Goal: Transaction & Acquisition: Purchase product/service

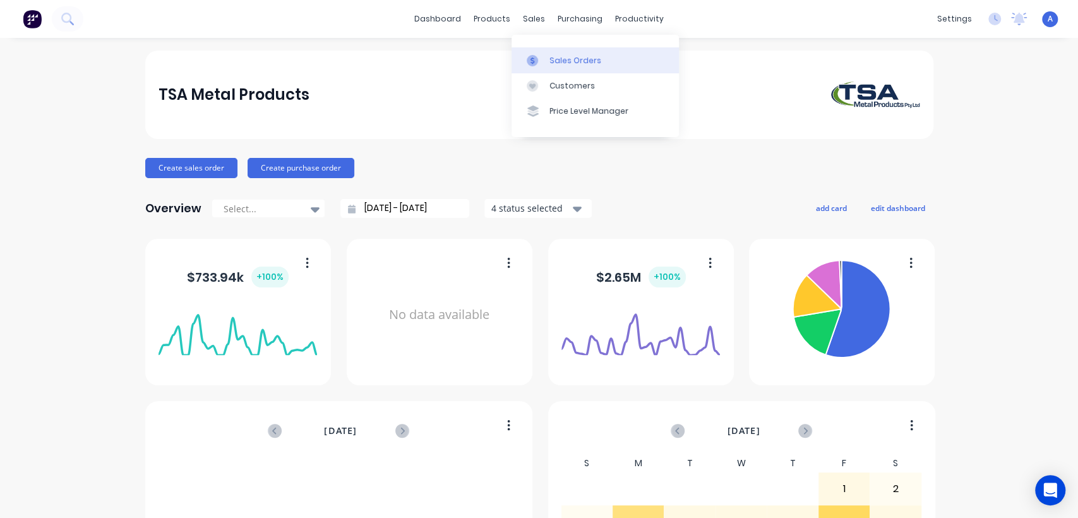
click at [561, 59] on div "Sales Orders" at bounding box center [576, 60] width 52 height 11
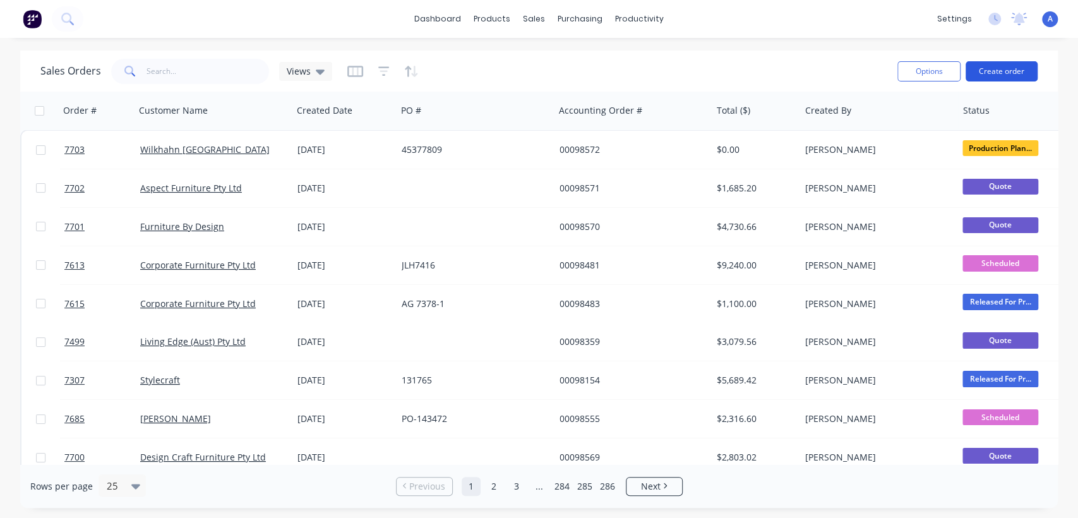
click at [1017, 63] on button "Create order" at bounding box center [1002, 71] width 72 height 20
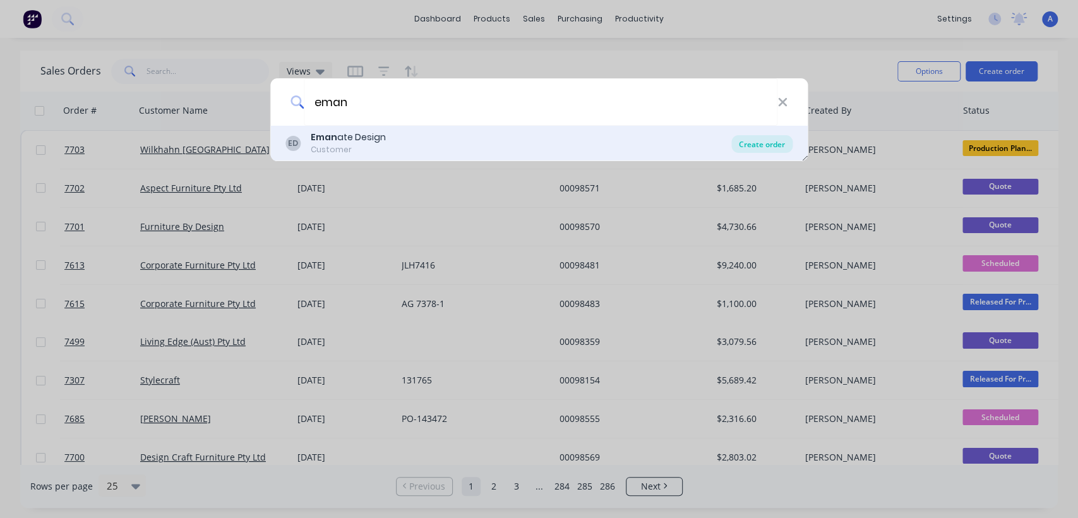
type input "eman"
click at [748, 140] on div "Create order" at bounding box center [762, 144] width 61 height 18
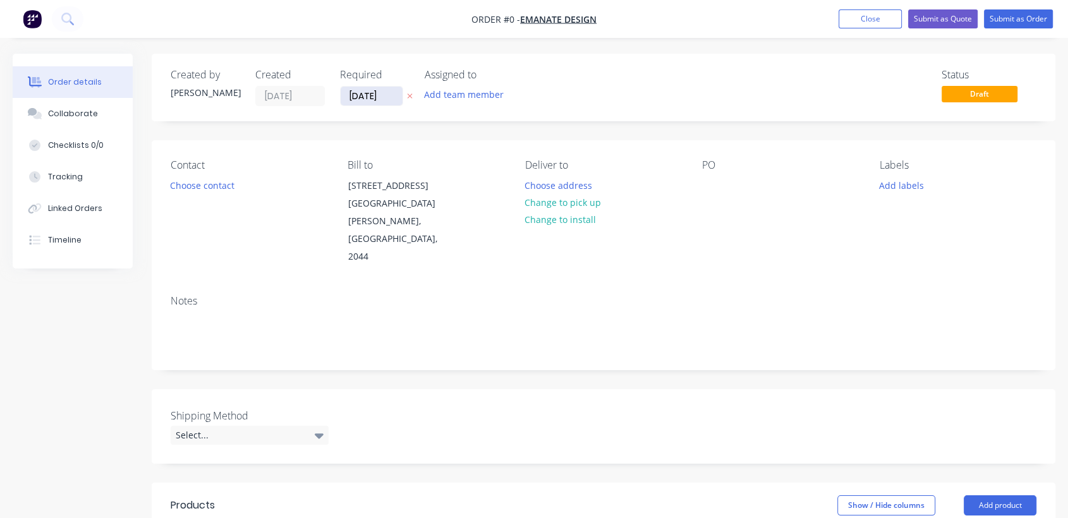
click at [397, 93] on input "[DATE]" at bounding box center [371, 96] width 62 height 19
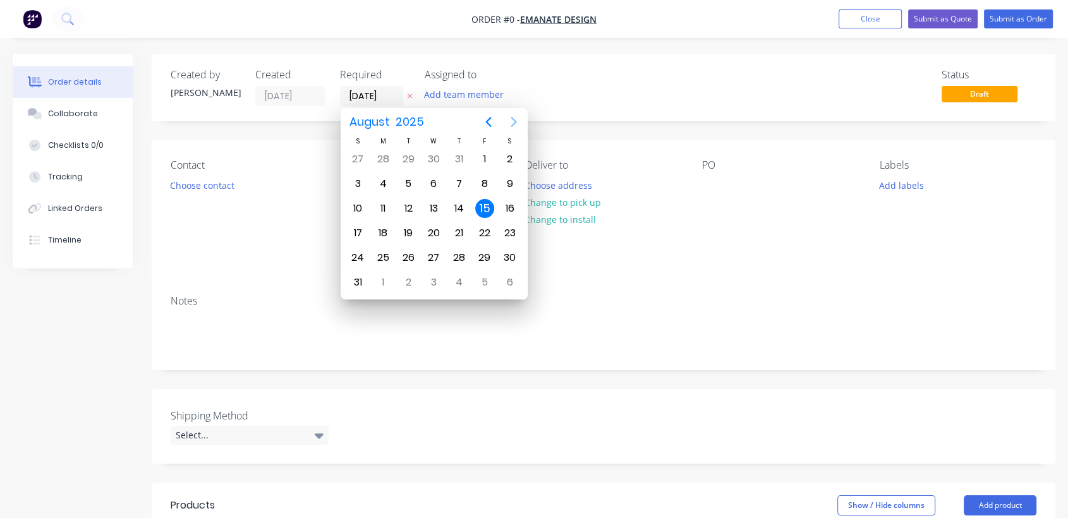
click at [512, 123] on icon "Next page" at bounding box center [513, 121] width 15 height 15
click at [433, 256] on div "31" at bounding box center [433, 257] width 19 height 19
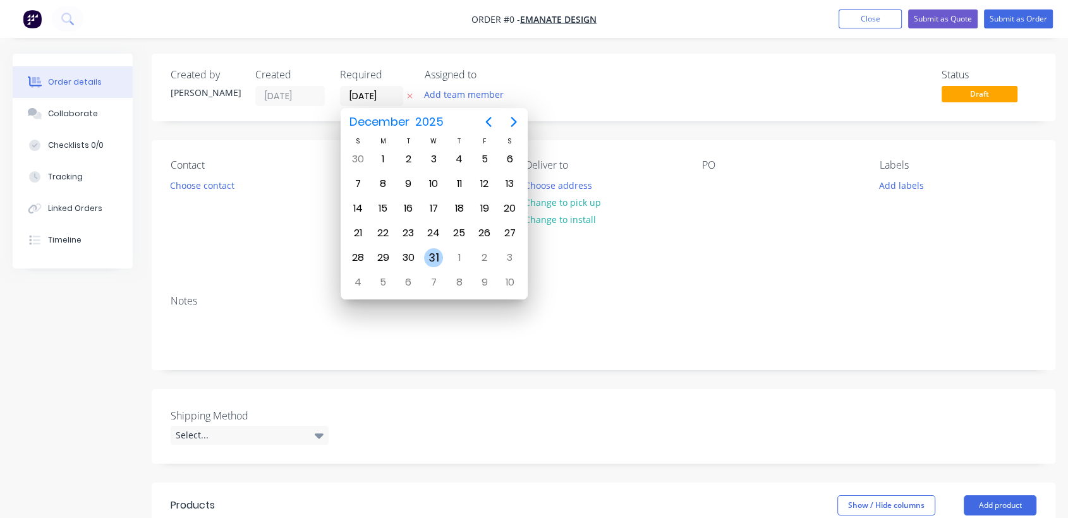
type input "[DATE]"
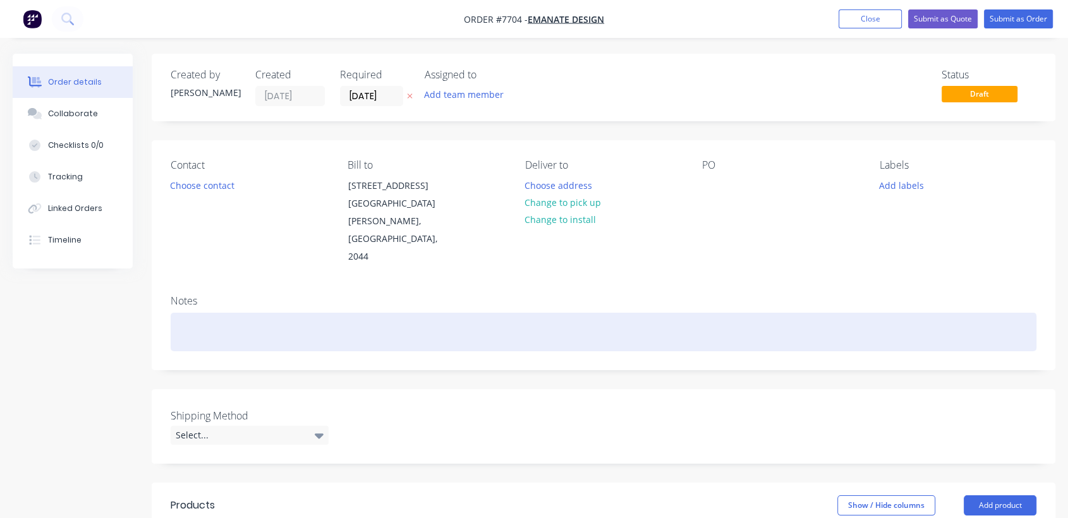
click at [215, 313] on div at bounding box center [603, 332] width 865 height 39
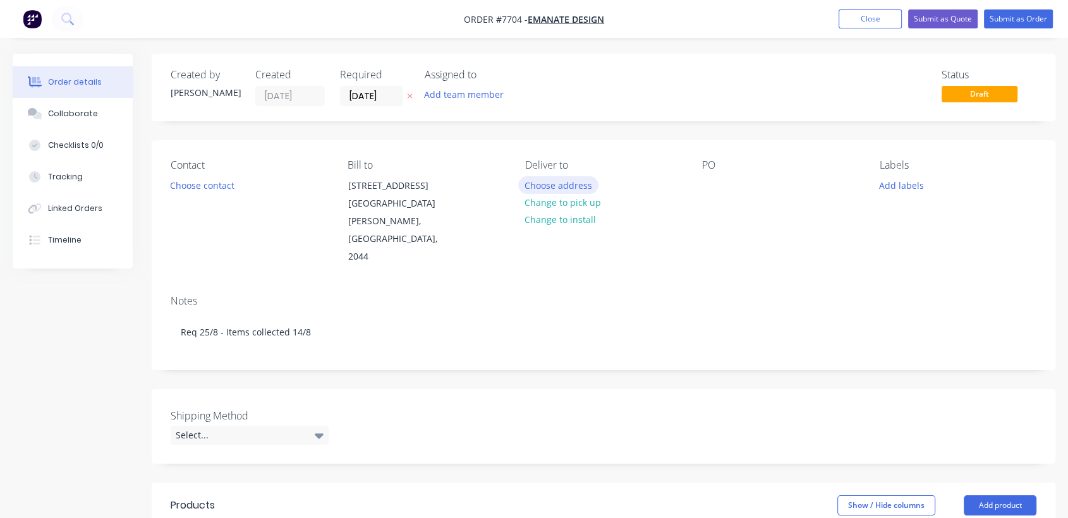
click at [584, 181] on button "Choose address" at bounding box center [558, 184] width 81 height 17
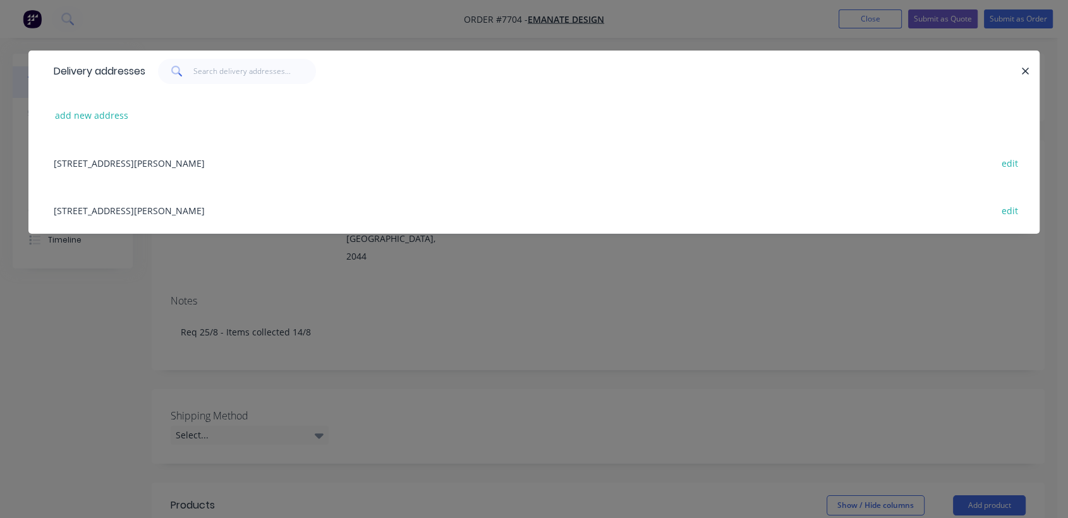
click at [137, 210] on div "[STREET_ADDRESS][PERSON_NAME] edit" at bounding box center [533, 209] width 973 height 47
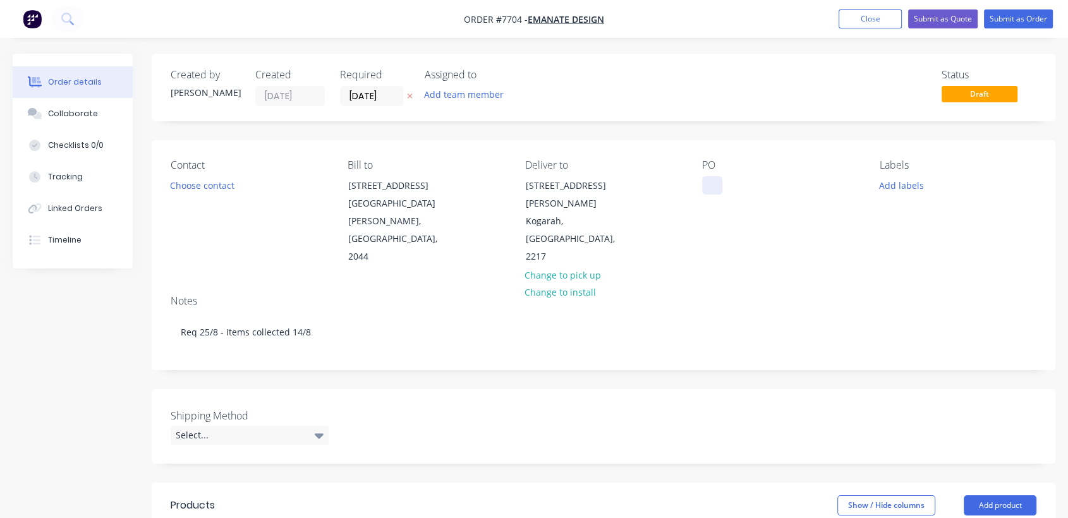
click at [707, 180] on div at bounding box center [712, 185] width 20 height 18
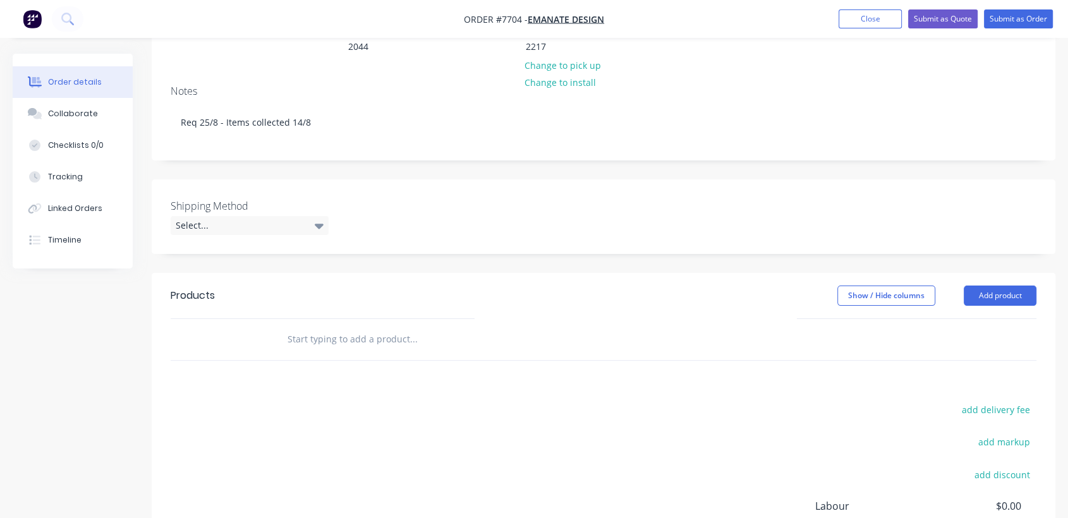
scroll to position [210, 0]
click at [238, 215] on div "Select..." at bounding box center [250, 224] width 158 height 19
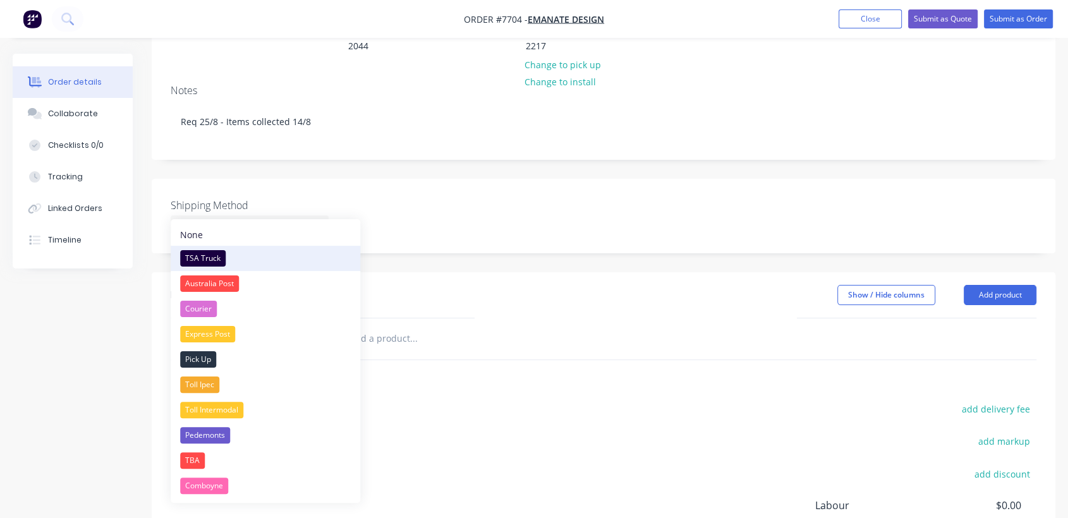
click at [214, 253] on div "TSA Truck" at bounding box center [202, 258] width 45 height 16
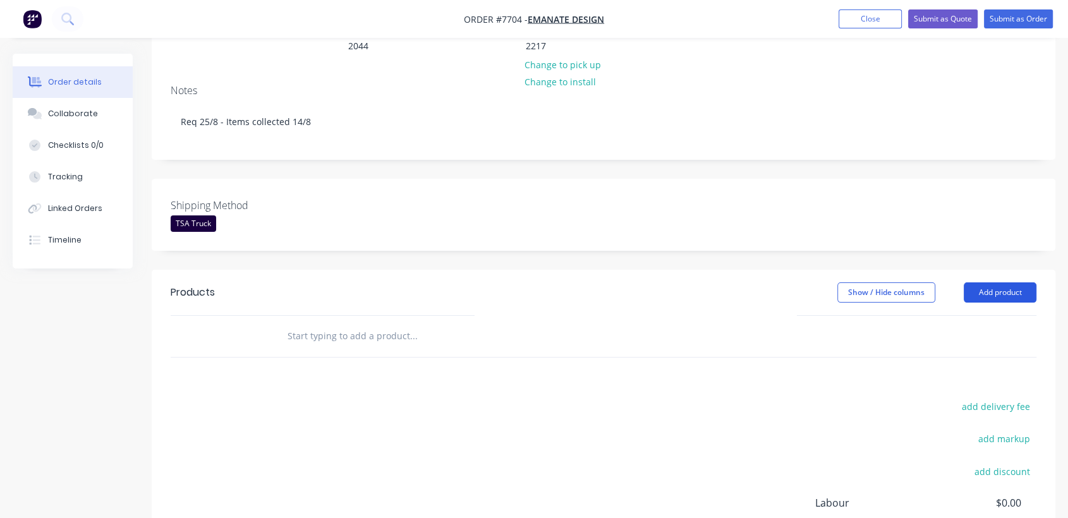
click at [1021, 282] on button "Add product" at bounding box center [999, 292] width 73 height 20
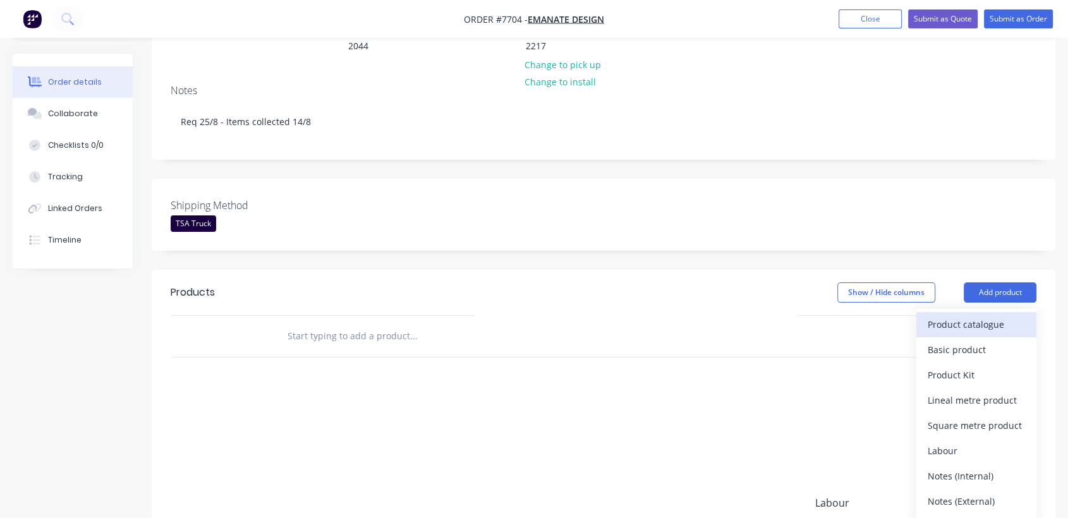
click at [975, 315] on div "Product catalogue" at bounding box center [975, 324] width 97 height 18
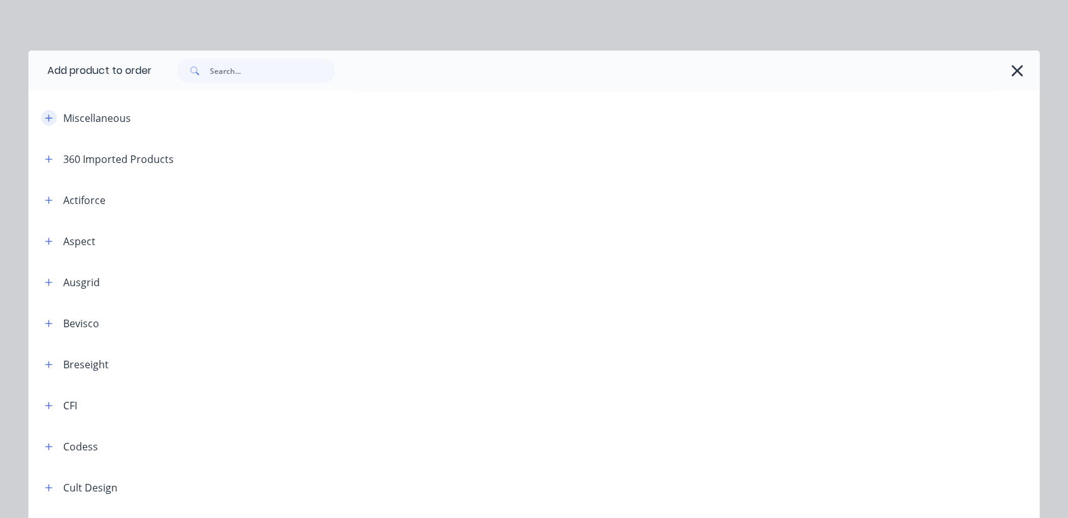
click at [46, 117] on icon "button" at bounding box center [49, 118] width 8 height 9
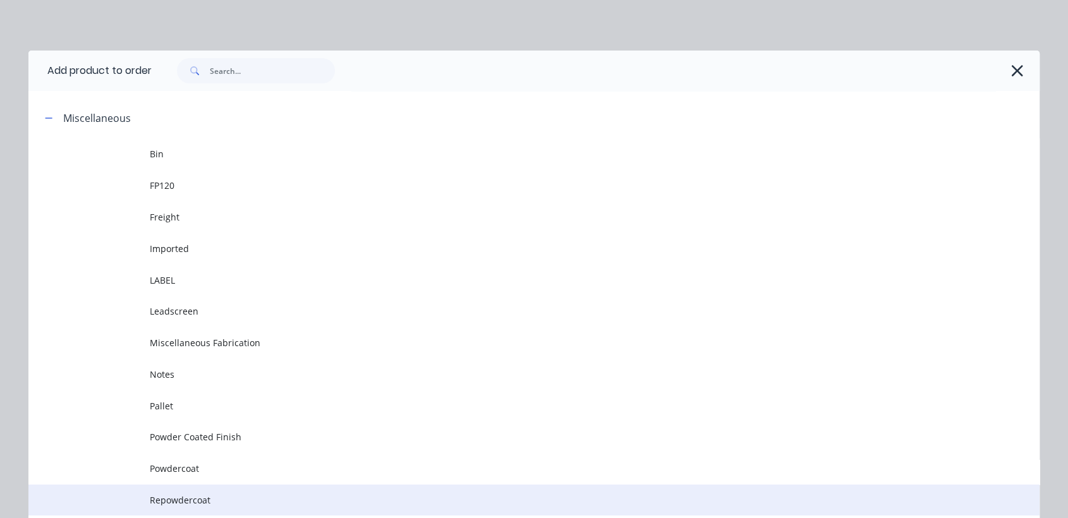
click at [184, 488] on td "Repowdercoat" at bounding box center [594, 501] width 889 height 32
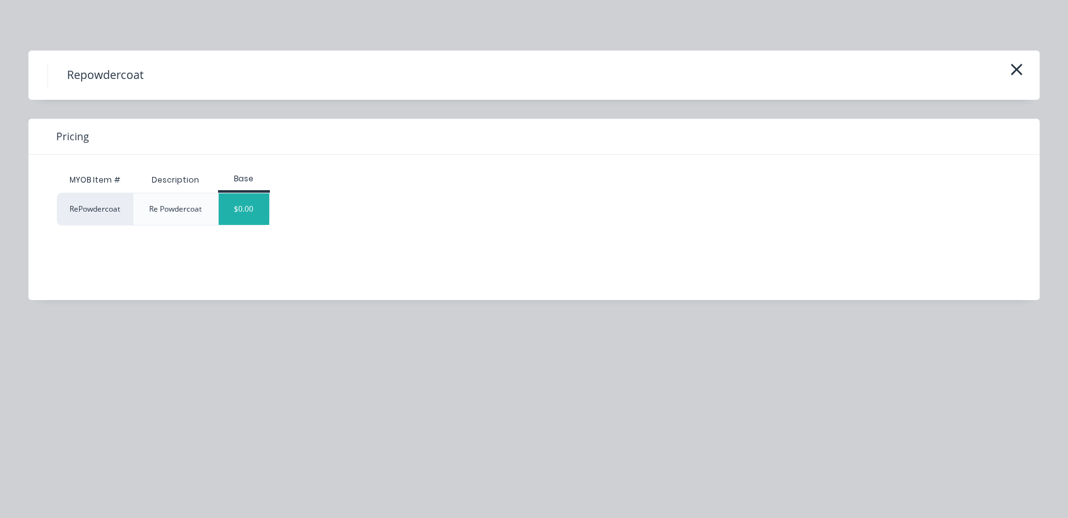
click at [246, 202] on div "$0.00" at bounding box center [244, 209] width 51 height 32
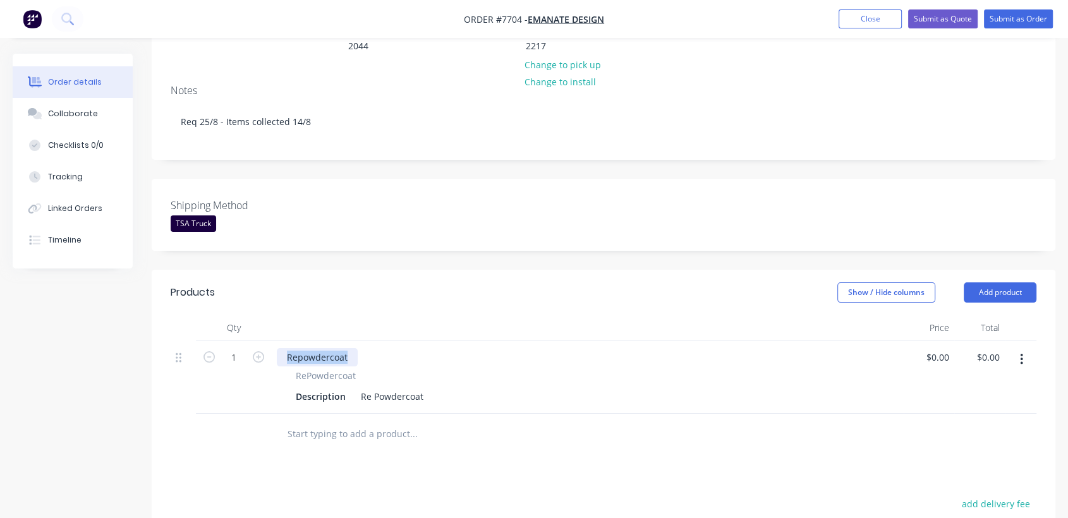
drag, startPoint x: 348, startPoint y: 338, endPoint x: 273, endPoint y: 329, distance: 75.7
click at [273, 340] on div "Repowdercoat RePowdercoat Description Re Powdercoat" at bounding box center [588, 376] width 632 height 73
click at [259, 351] on icon "button" at bounding box center [258, 356] width 11 height 11
click at [258, 351] on icon "button" at bounding box center [258, 356] width 11 height 11
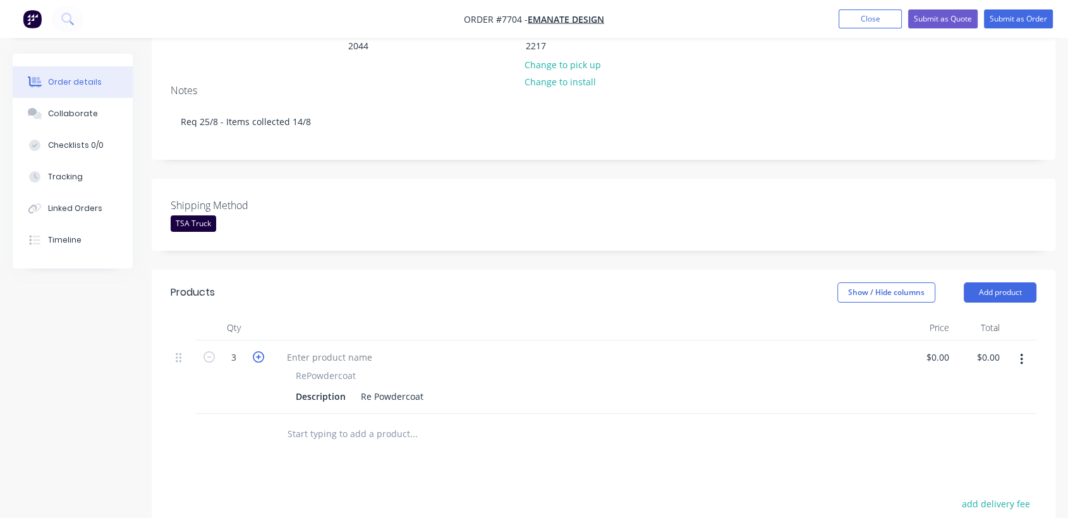
type input "4"
click at [425, 387] on div "Re Powdercoat" at bounding box center [392, 396] width 73 height 18
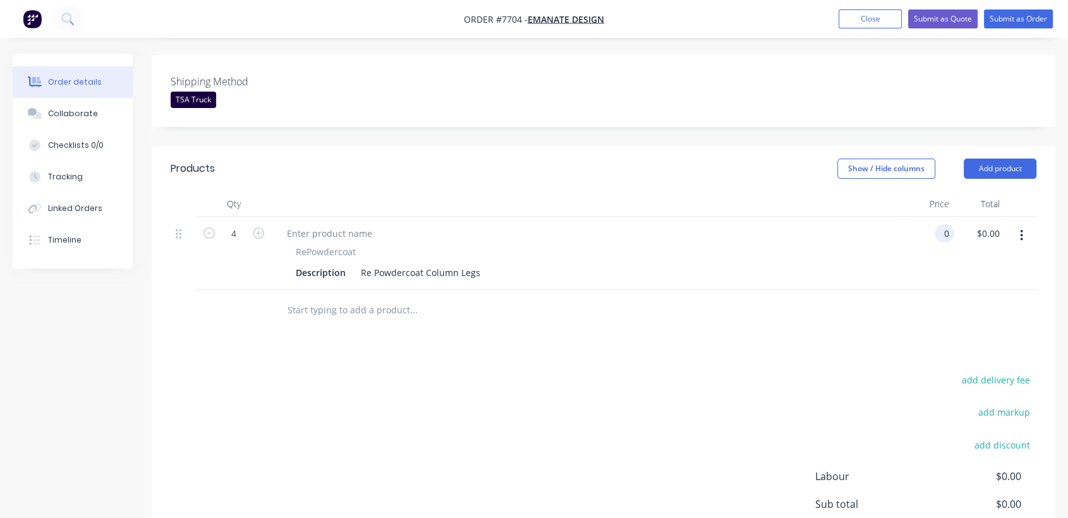
scroll to position [351, 0]
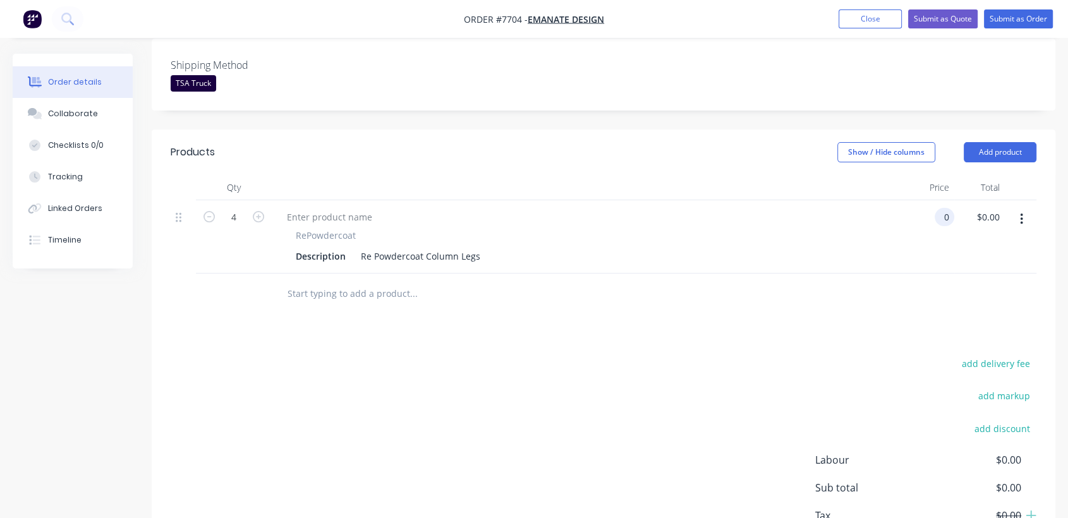
type input "$0.00"
click at [359, 281] on input "text" at bounding box center [413, 293] width 253 height 25
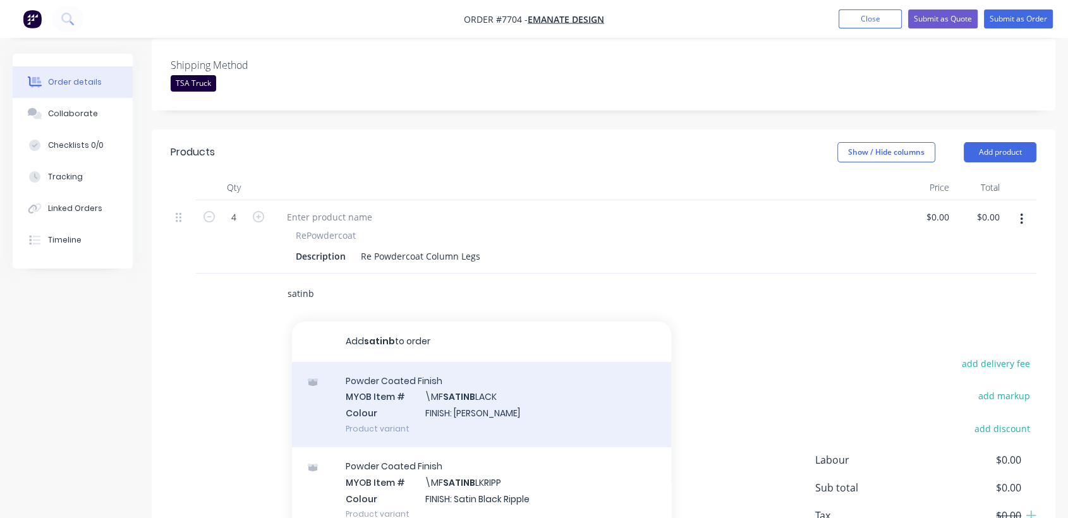
type input "satinb"
click at [450, 385] on div "Powder Coated Finish MYOB Item # \MF SATINB LACK Colour FINISH: Satin Black Pro…" at bounding box center [481, 404] width 379 height 85
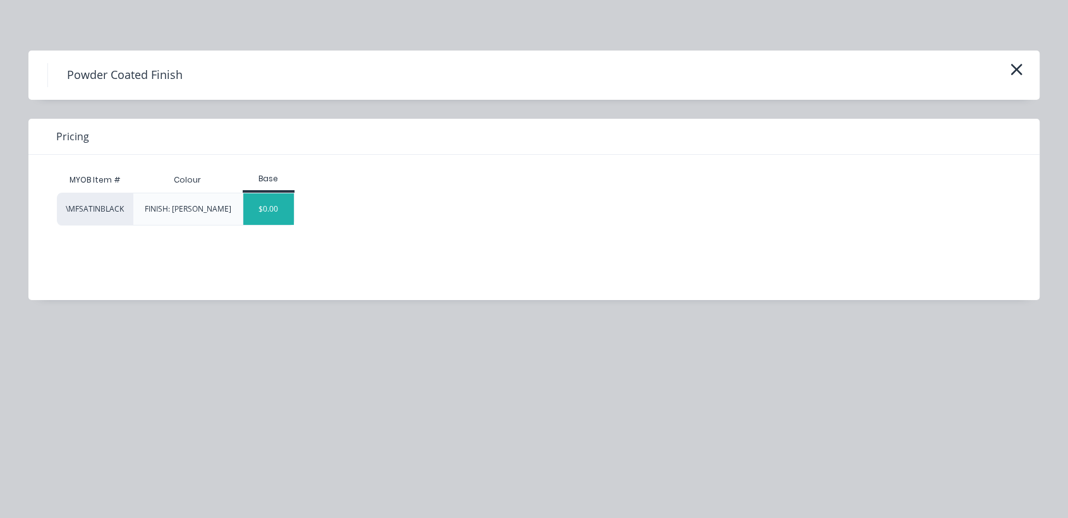
click at [274, 210] on div "$0.00" at bounding box center [268, 209] width 51 height 32
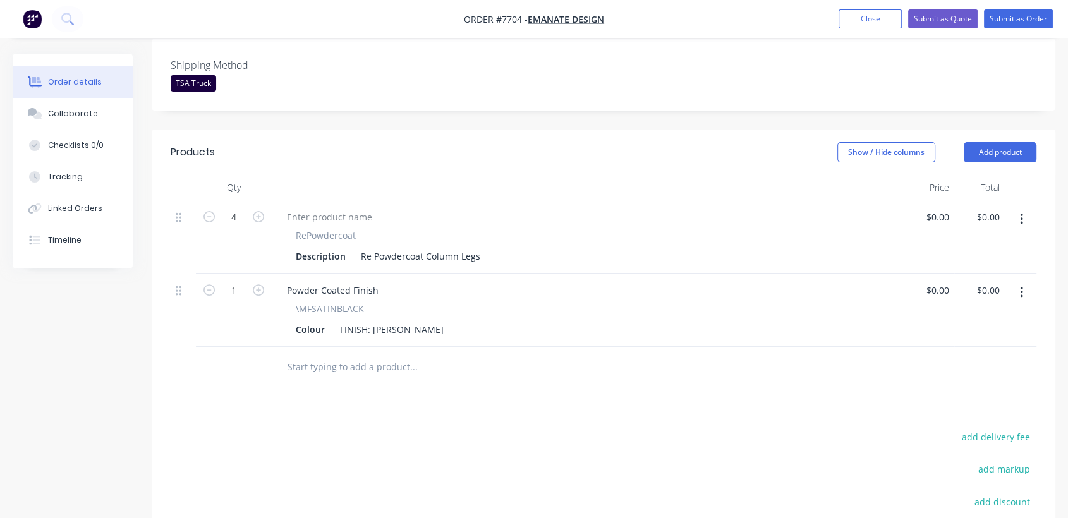
click at [360, 354] on input "text" at bounding box center [413, 366] width 253 height 25
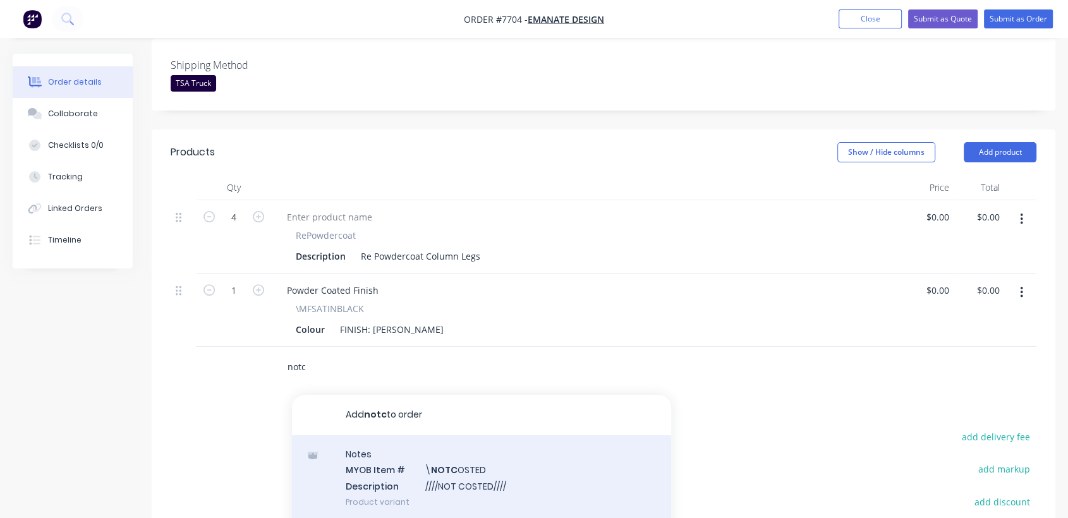
type input "notc"
click at [459, 456] on div "Notes MYOB Item # \ NOTC OSTED Description ////NOT COSTED//// Product variant" at bounding box center [481, 477] width 379 height 85
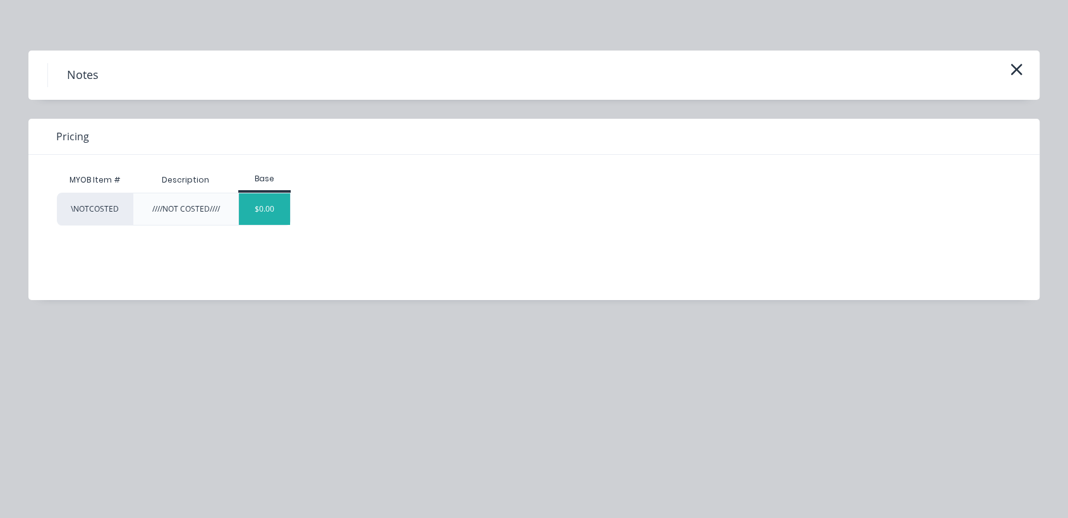
click at [251, 207] on div "$0.00" at bounding box center [264, 209] width 51 height 32
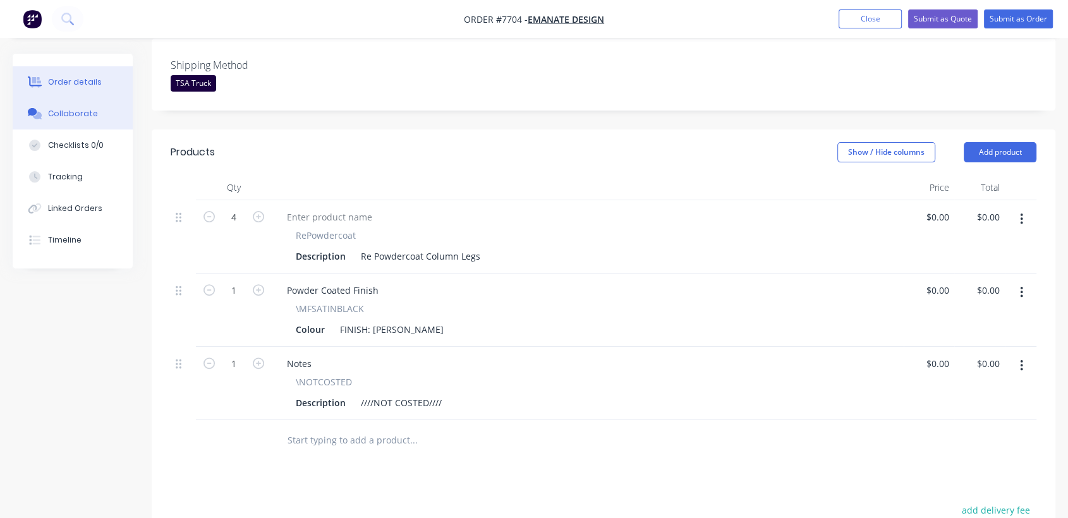
click at [114, 109] on button "Collaborate" at bounding box center [73, 114] width 120 height 32
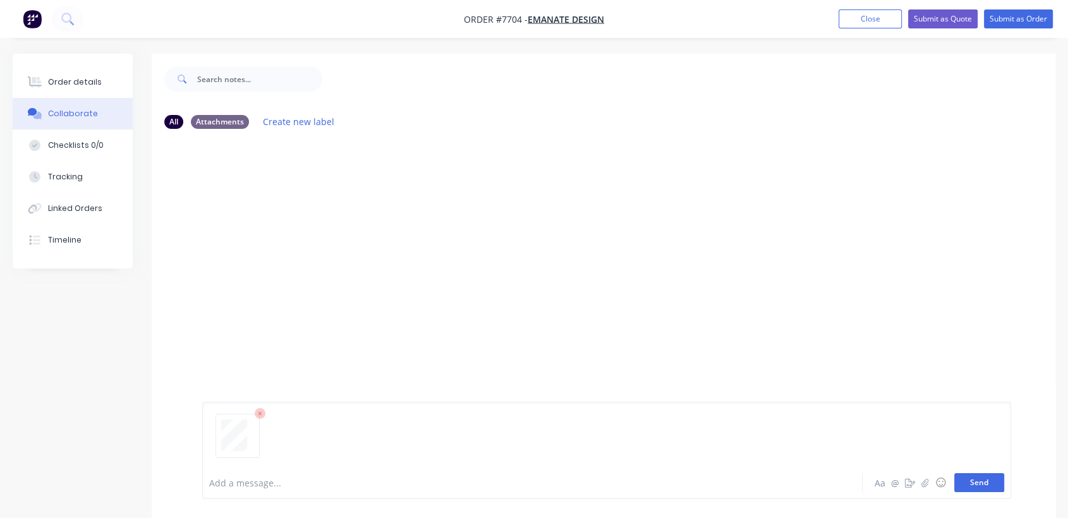
click at [977, 489] on button "Send" at bounding box center [979, 482] width 50 height 19
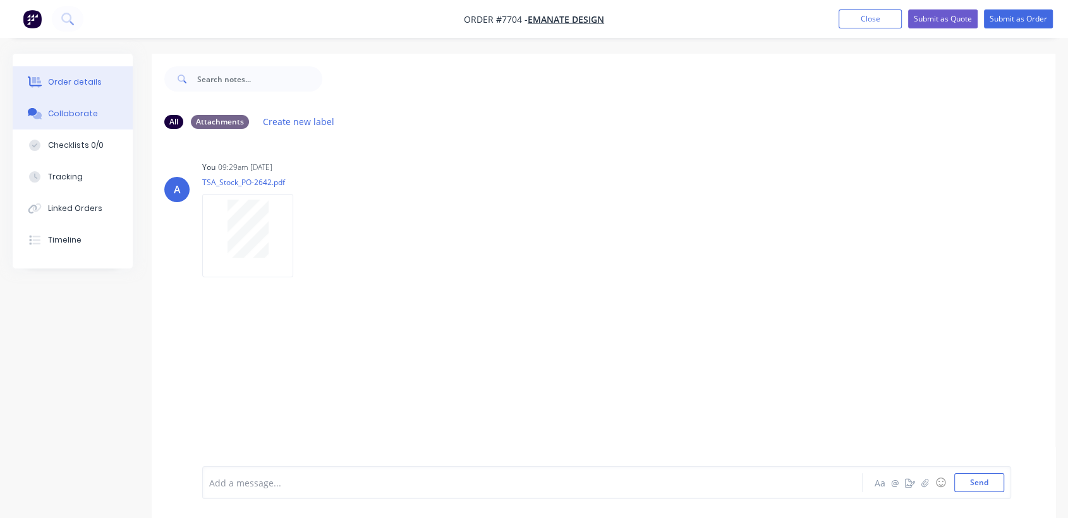
click at [96, 81] on button "Order details" at bounding box center [73, 82] width 120 height 32
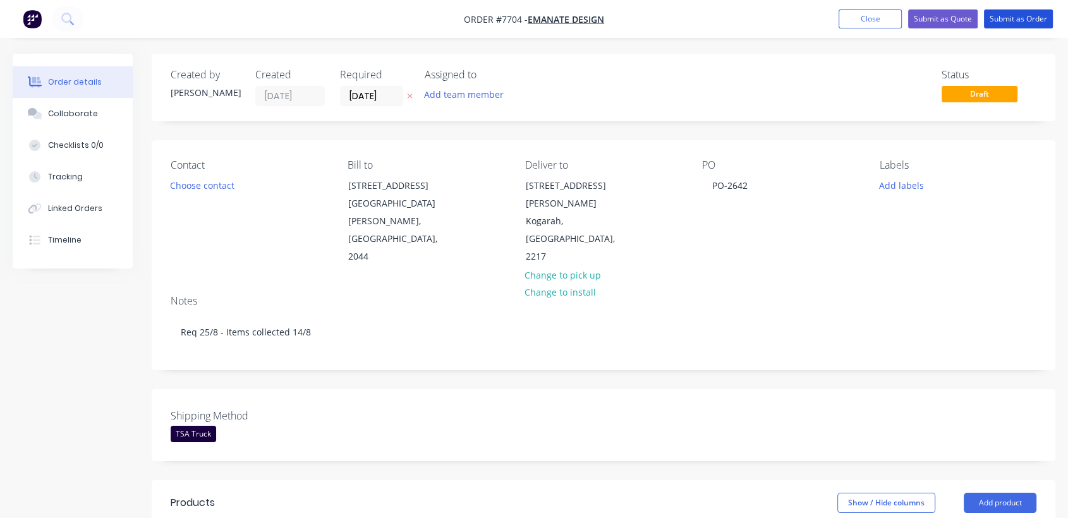
drag, startPoint x: 1028, startPoint y: 21, endPoint x: 461, endPoint y: 149, distance: 581.0
click at [1026, 20] on button "Submit as Order" at bounding box center [1018, 18] width 69 height 19
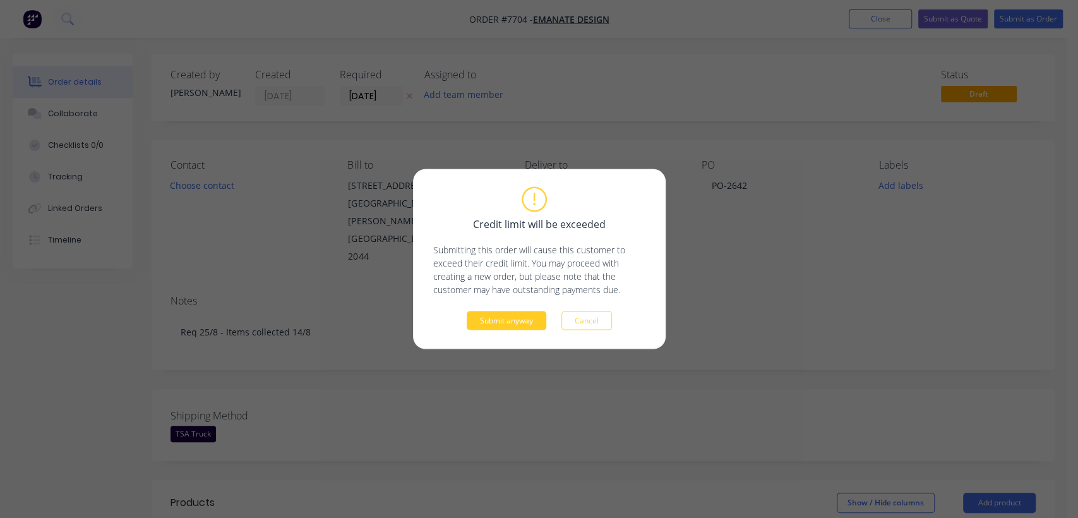
click at [514, 320] on button "Submit anyway" at bounding box center [507, 320] width 80 height 19
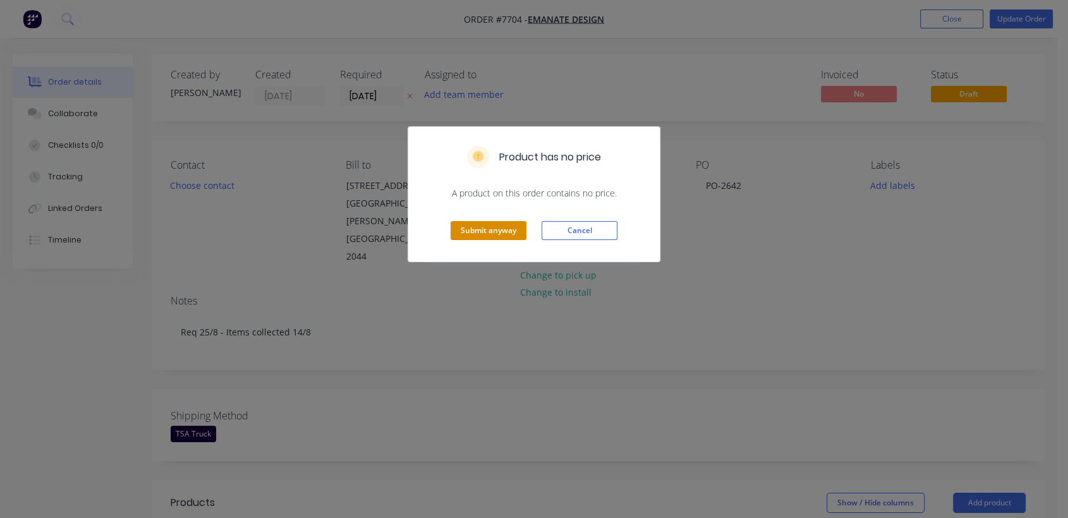
click at [505, 232] on button "Submit anyway" at bounding box center [488, 230] width 76 height 19
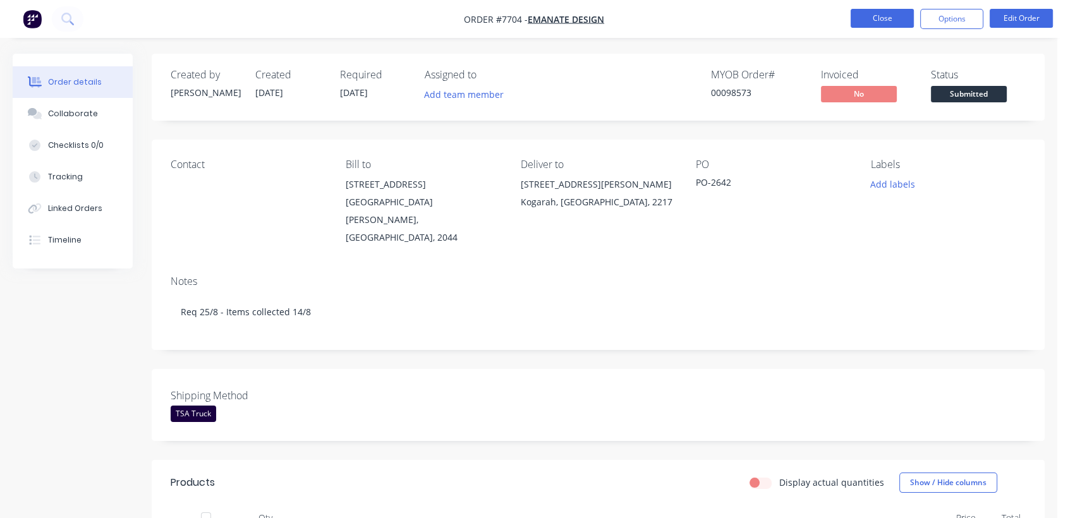
click at [884, 16] on button "Close" at bounding box center [881, 18] width 63 height 19
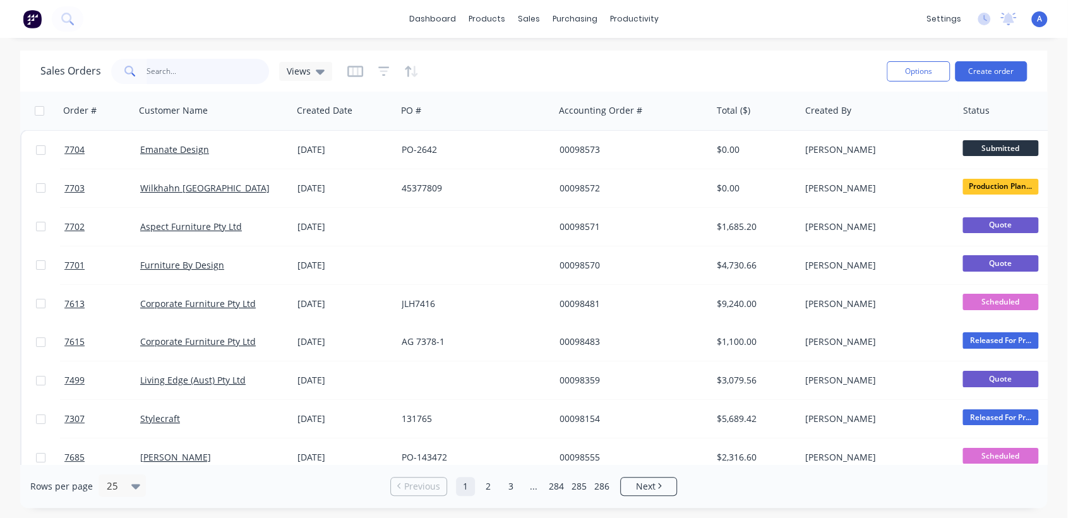
click at [181, 71] on input "text" at bounding box center [208, 71] width 123 height 25
type input "940"
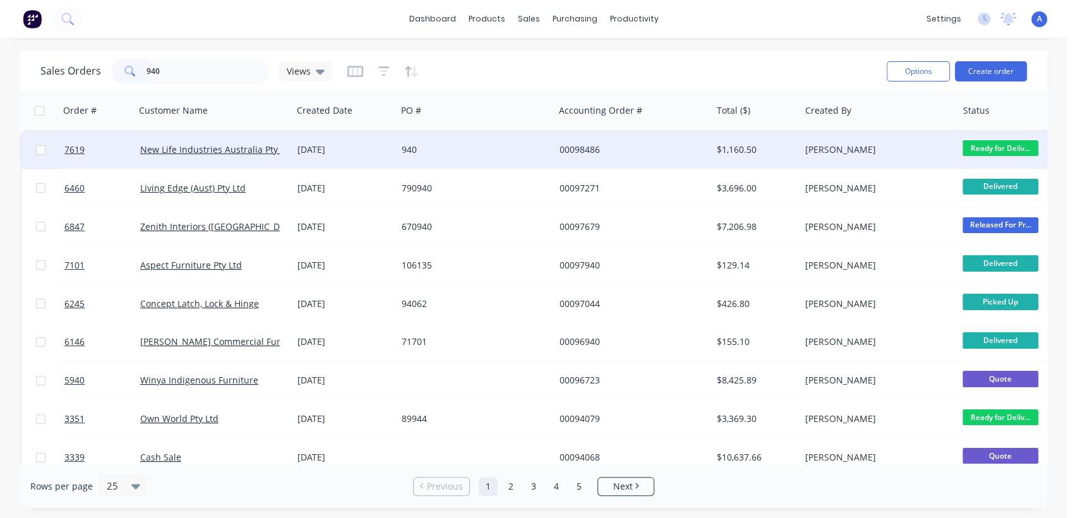
click at [440, 143] on div "940" at bounding box center [475, 150] width 157 height 38
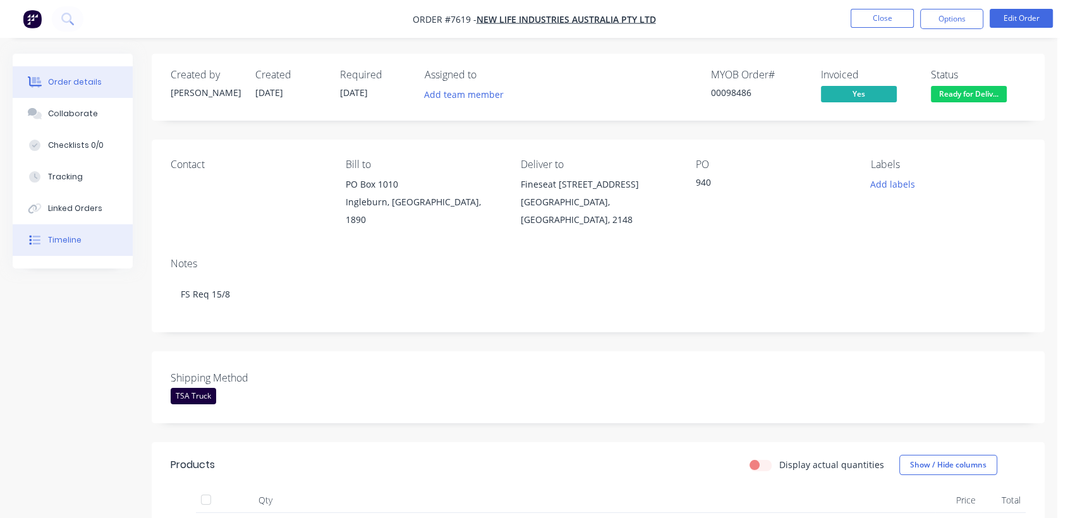
click at [85, 234] on button "Timeline" at bounding box center [73, 240] width 120 height 32
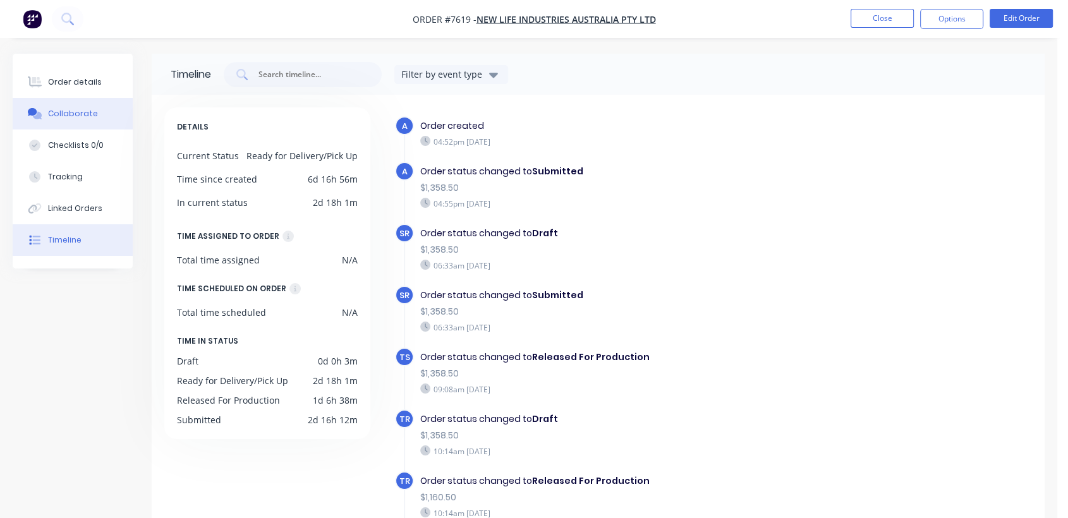
click at [87, 109] on div "Collaborate" at bounding box center [73, 113] width 50 height 11
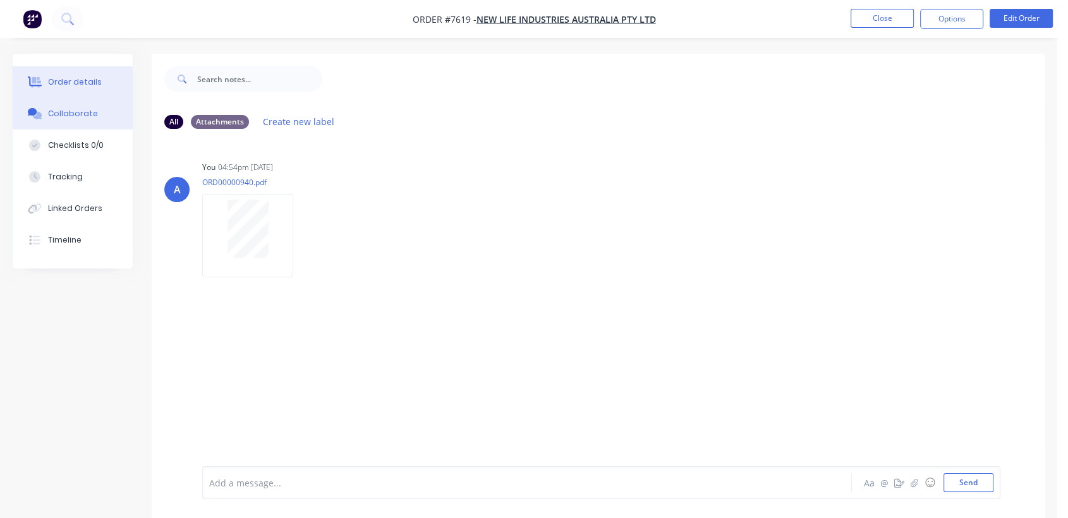
click at [96, 81] on div "Order details" at bounding box center [75, 81] width 54 height 11
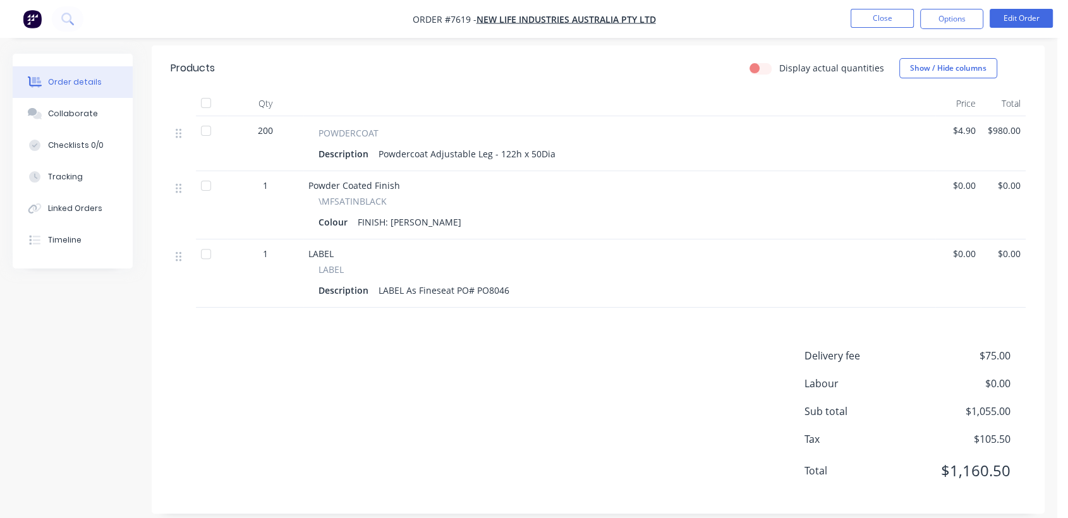
scroll to position [399, 0]
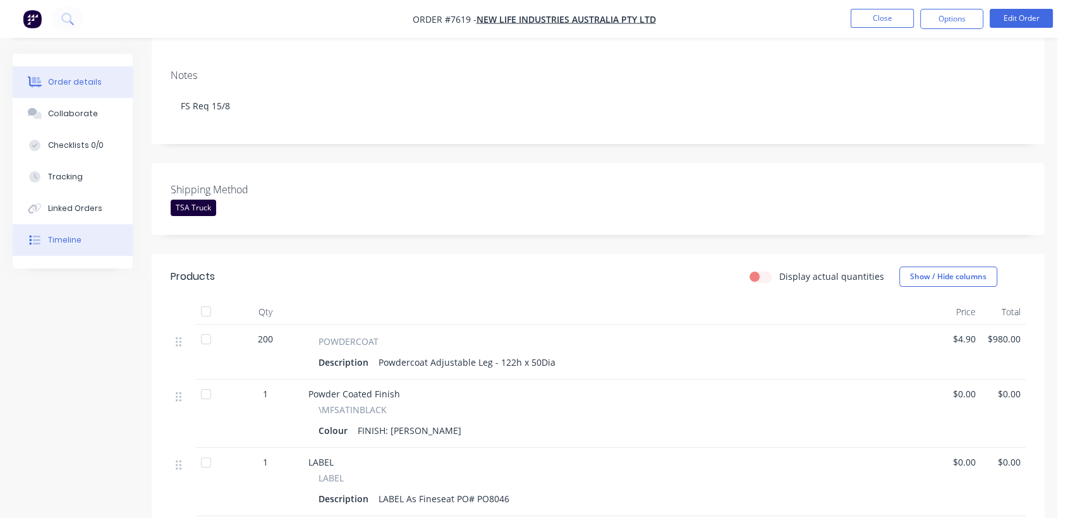
click at [71, 237] on div "Timeline" at bounding box center [64, 239] width 33 height 11
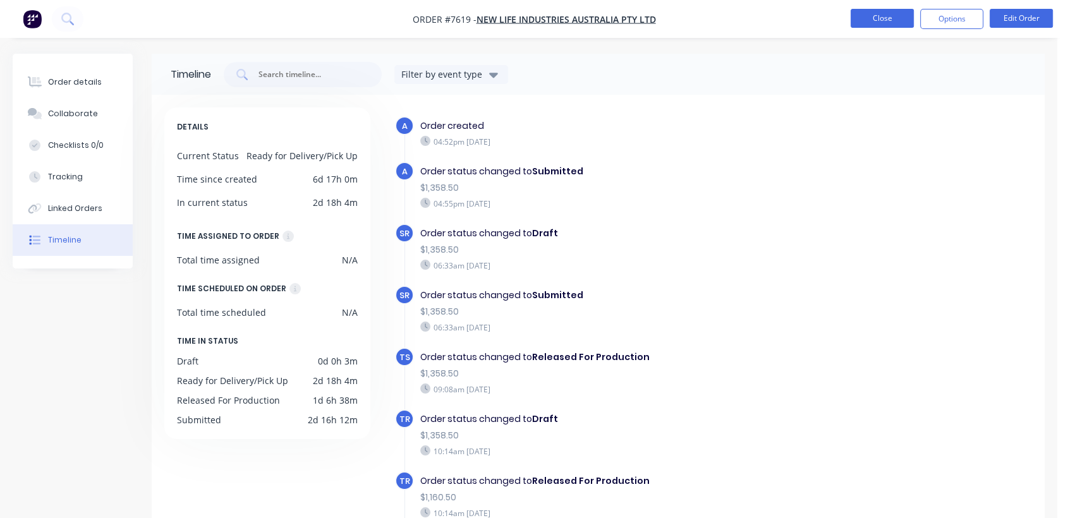
click at [874, 15] on button "Close" at bounding box center [881, 18] width 63 height 19
